Goal: Find specific page/section: Find specific page/section

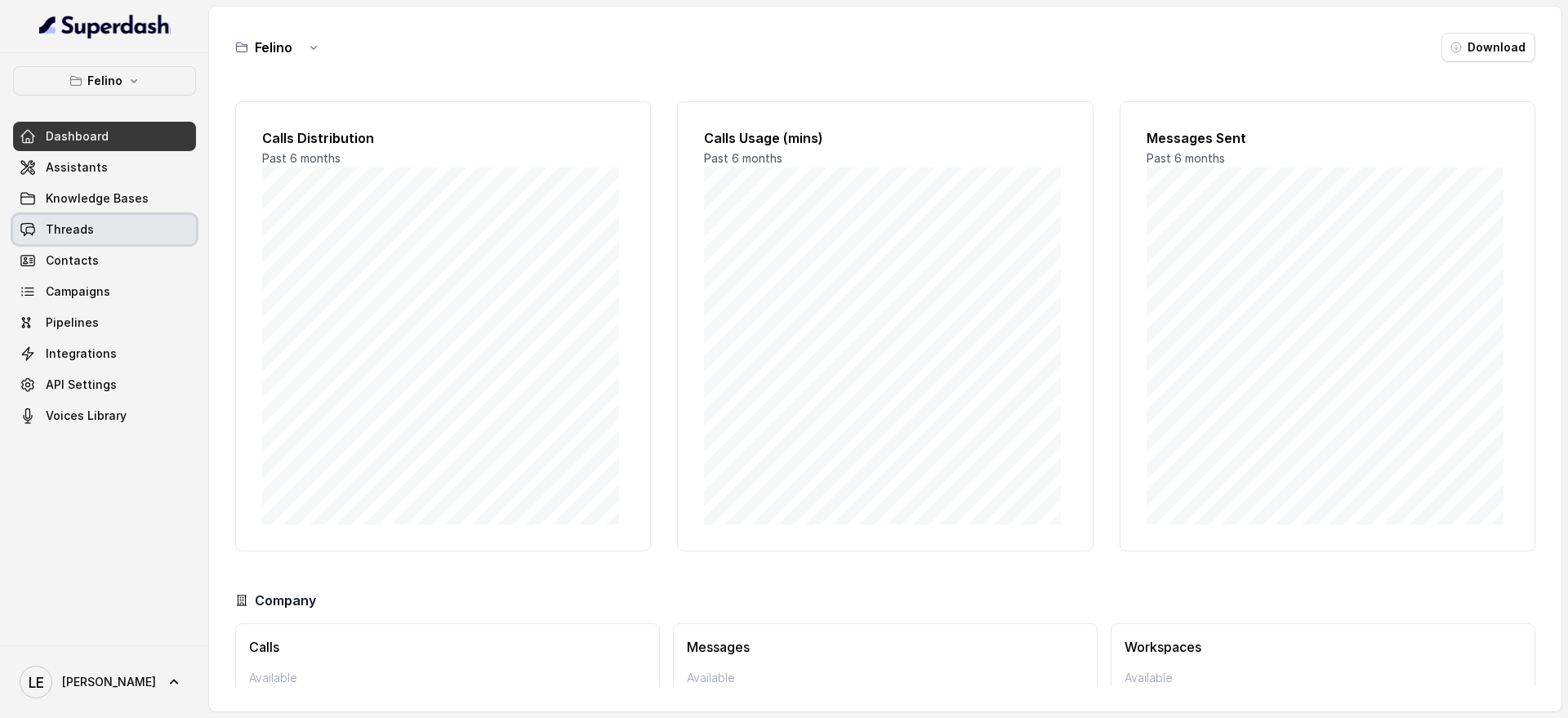
click at [92, 227] on link "Threads" at bounding box center [104, 229] width 183 height 29
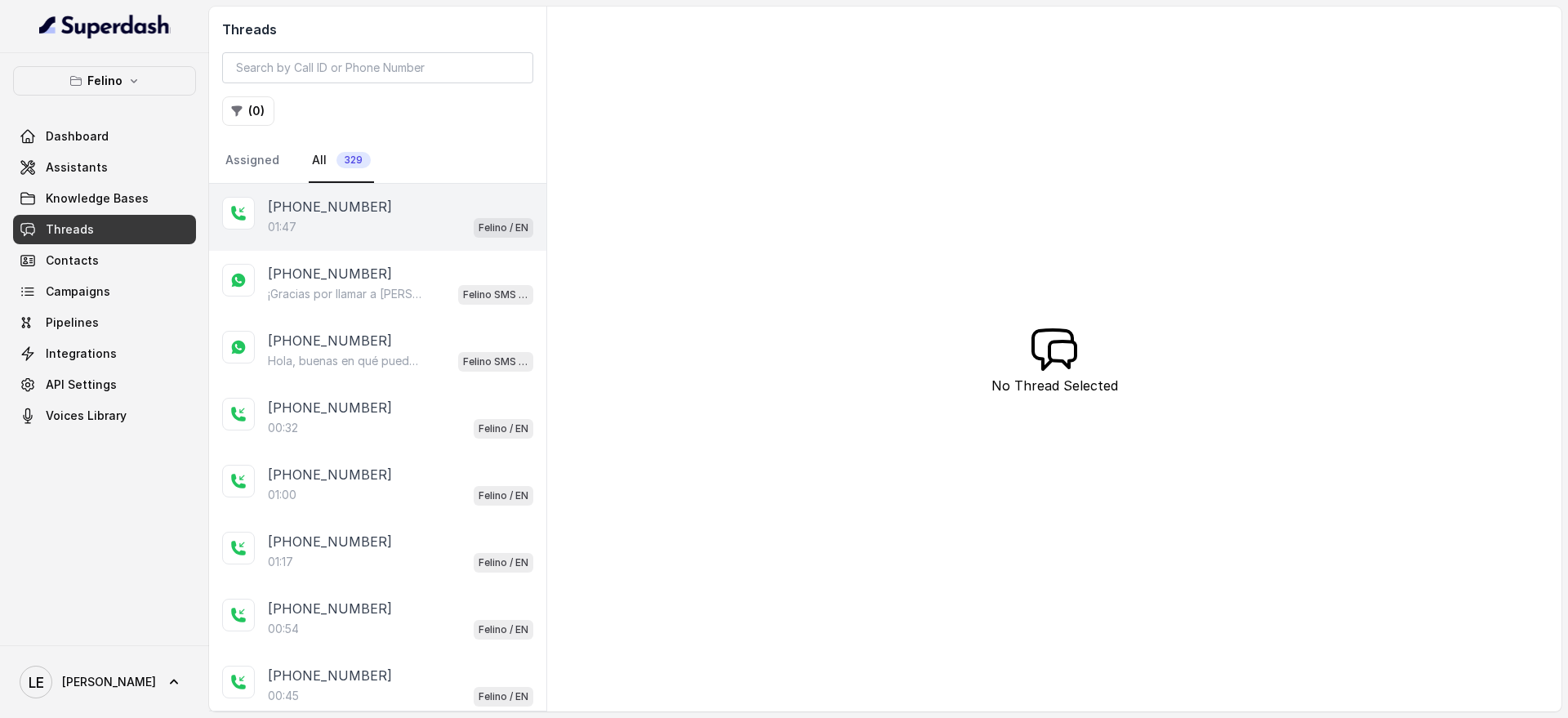
click at [382, 201] on div "[PHONE_NUMBER]" at bounding box center [400, 207] width 266 height 20
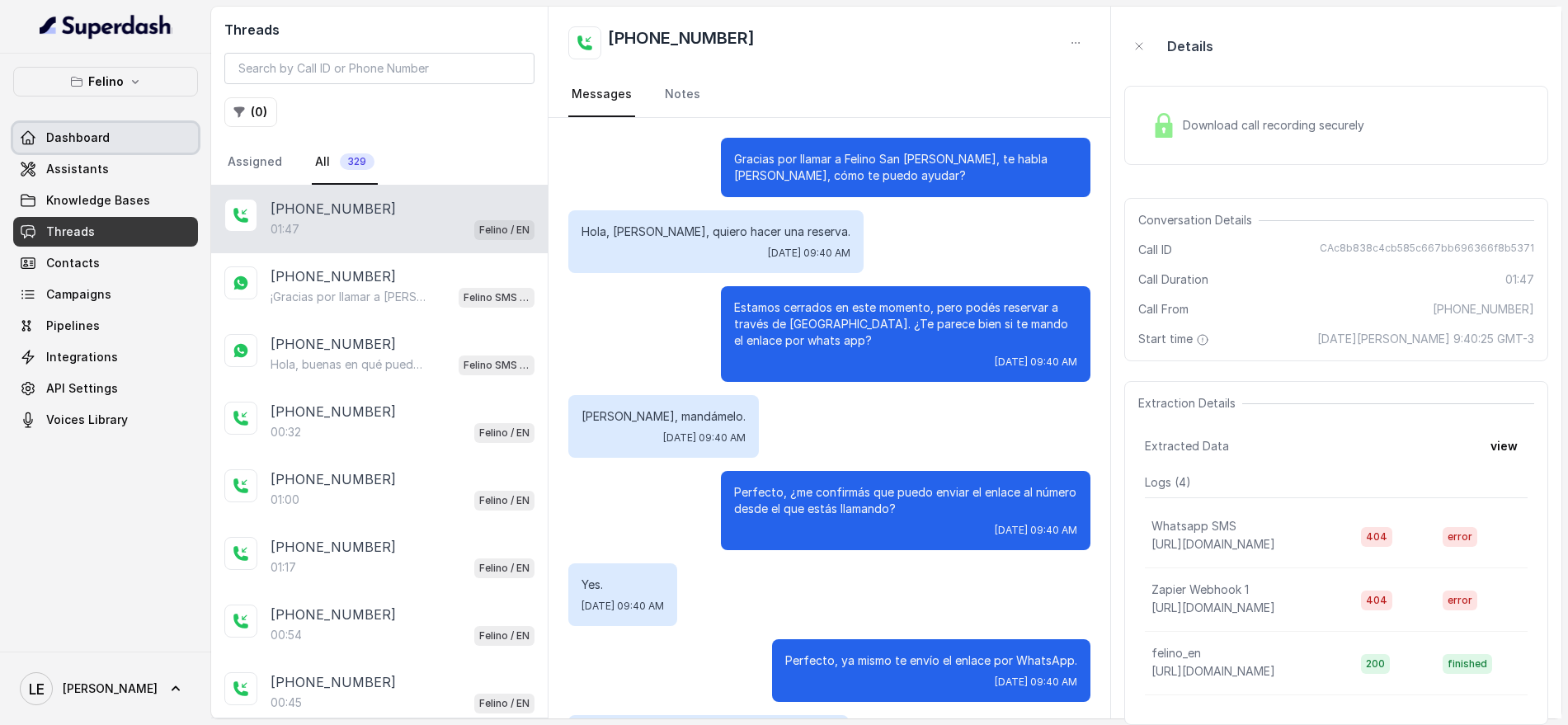
click at [109, 145] on link "Dashboard" at bounding box center [105, 137] width 185 height 29
